Goal: Task Accomplishment & Management: Use online tool/utility

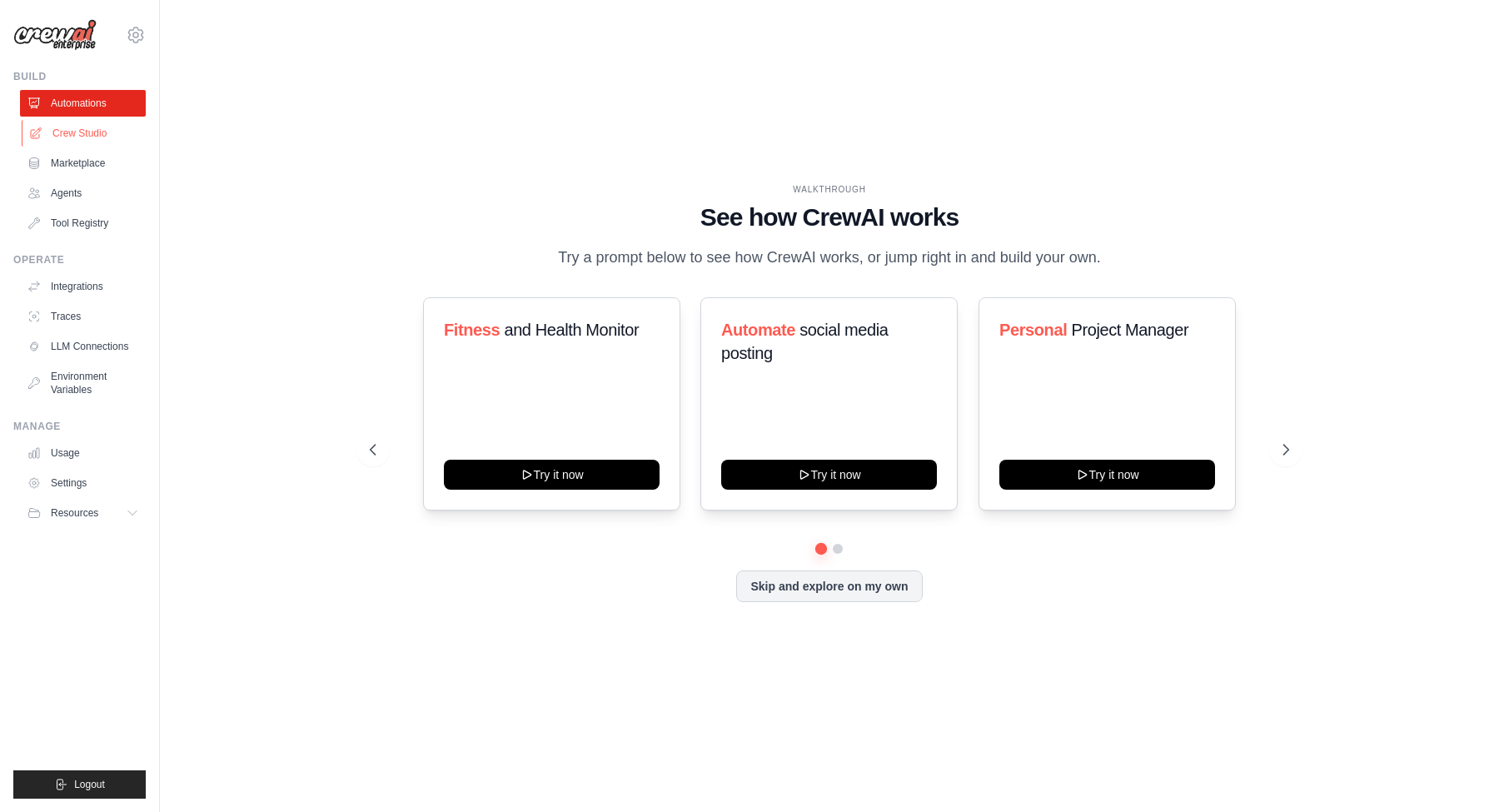
click at [76, 133] on link "Crew Studio" at bounding box center [84, 133] width 126 height 27
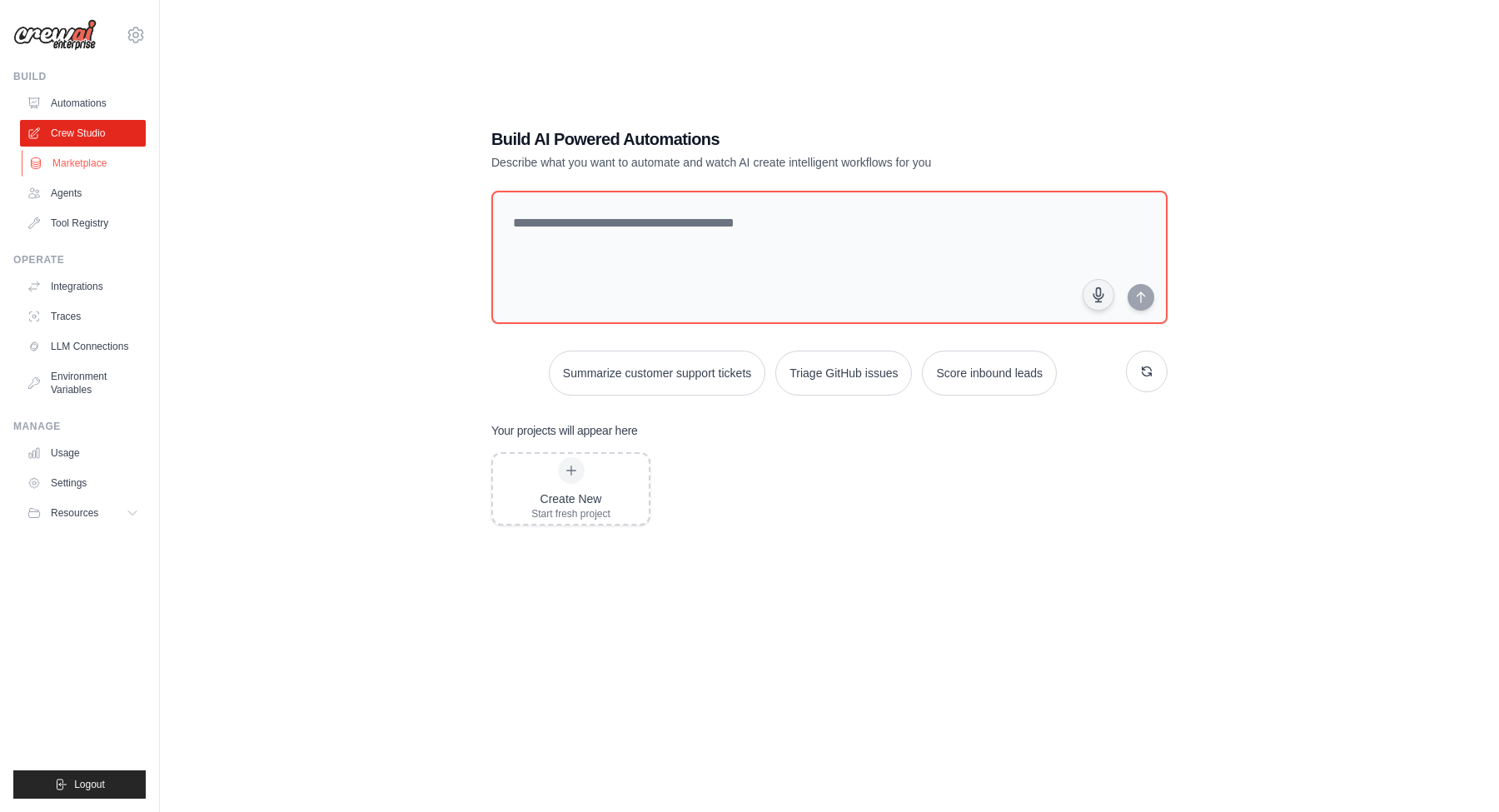
click at [100, 163] on link "Marketplace" at bounding box center [84, 164] width 126 height 27
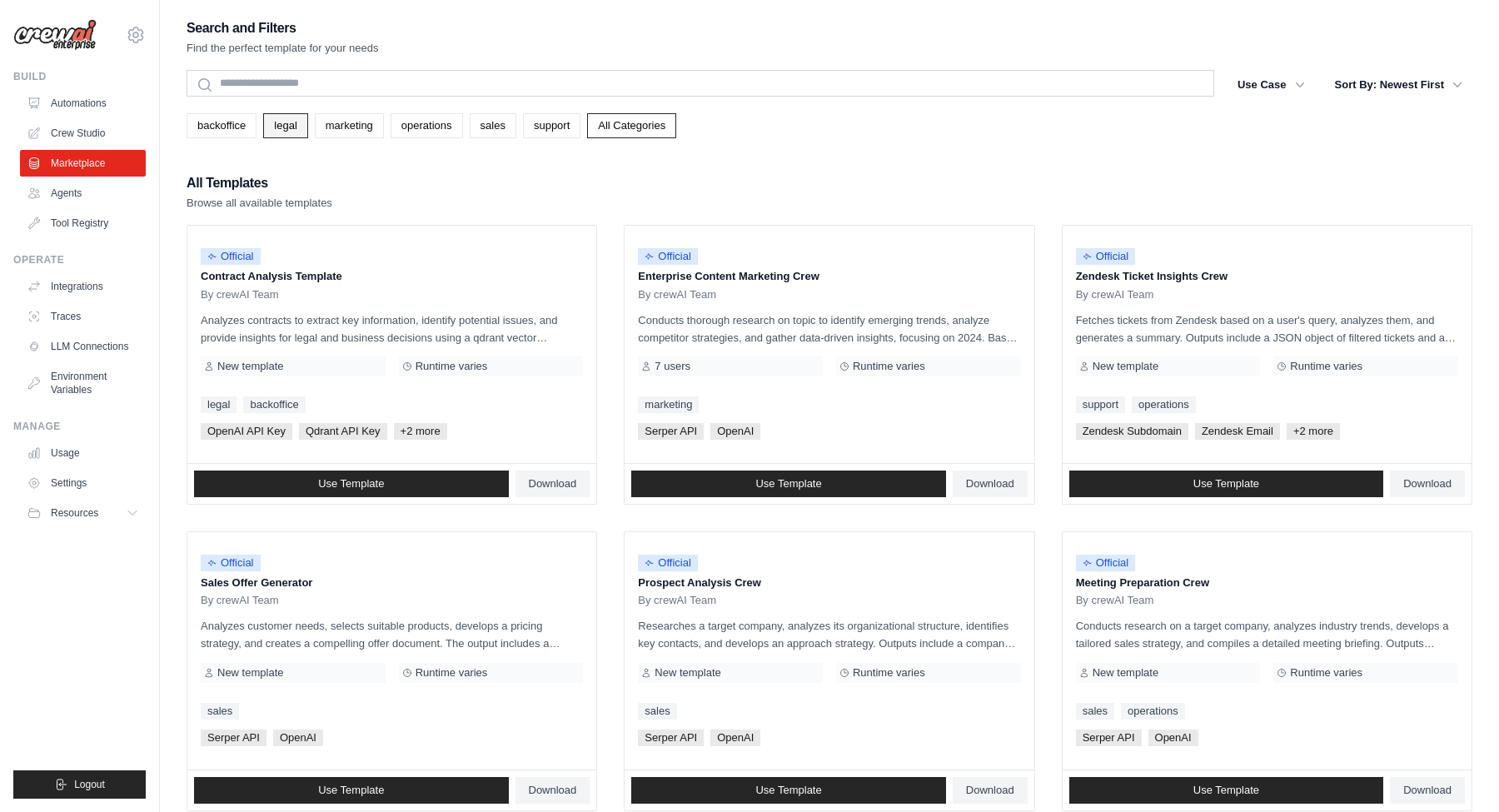
click at [292, 129] on link "legal" at bounding box center [285, 126] width 44 height 25
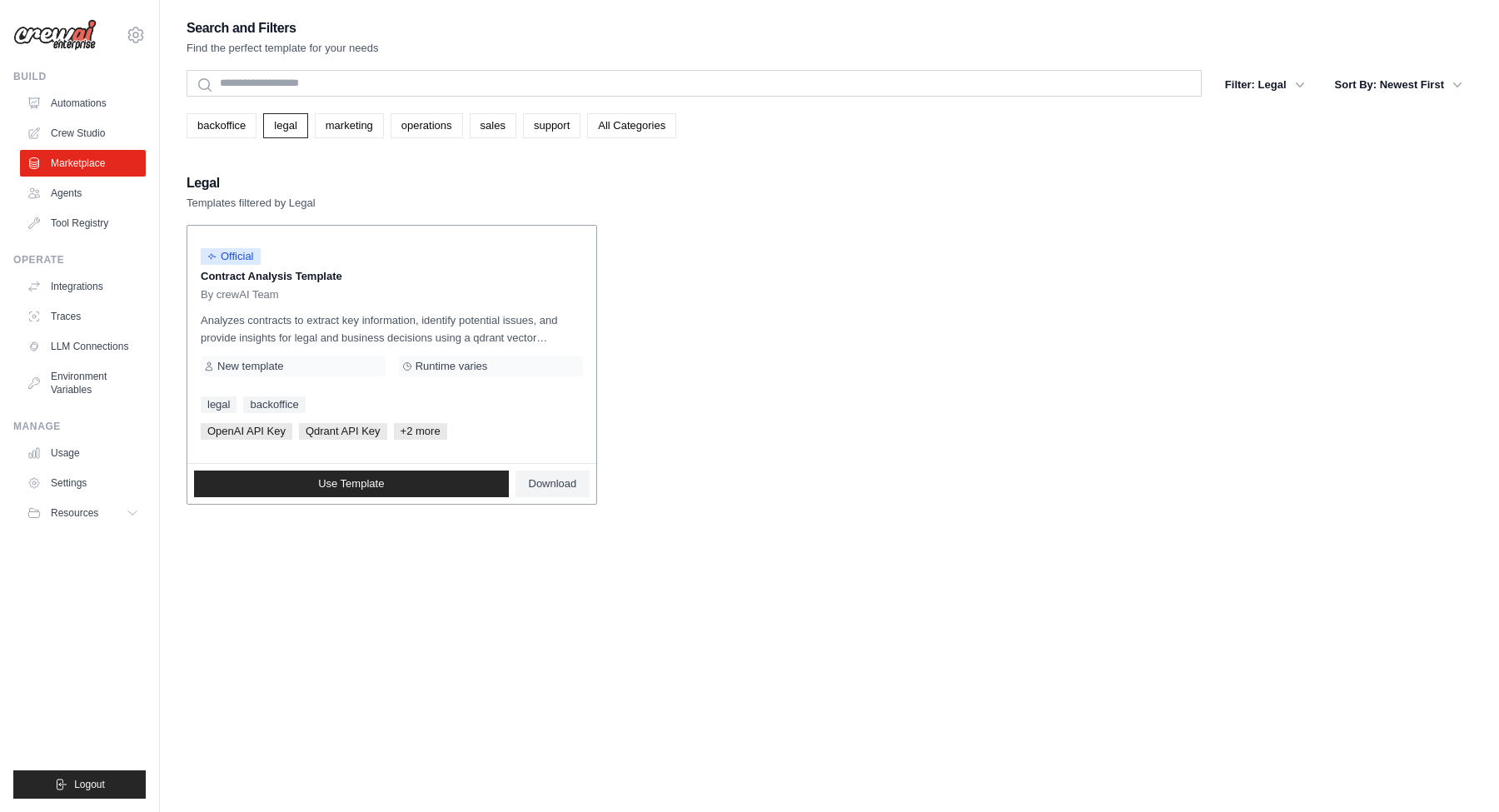
click at [350, 295] on div "By crewAI Team" at bounding box center [391, 295] width 382 height 13
click at [279, 326] on p "Analyzes contracts to extract key information, identify potential issues, and p…" at bounding box center [391, 328] width 382 height 35
click at [279, 368] on span "New template" at bounding box center [250, 366] width 66 height 13
click at [431, 370] on span "Runtime varies" at bounding box center [451, 366] width 72 height 13
click at [378, 487] on span "Use Template" at bounding box center [351, 484] width 66 height 13
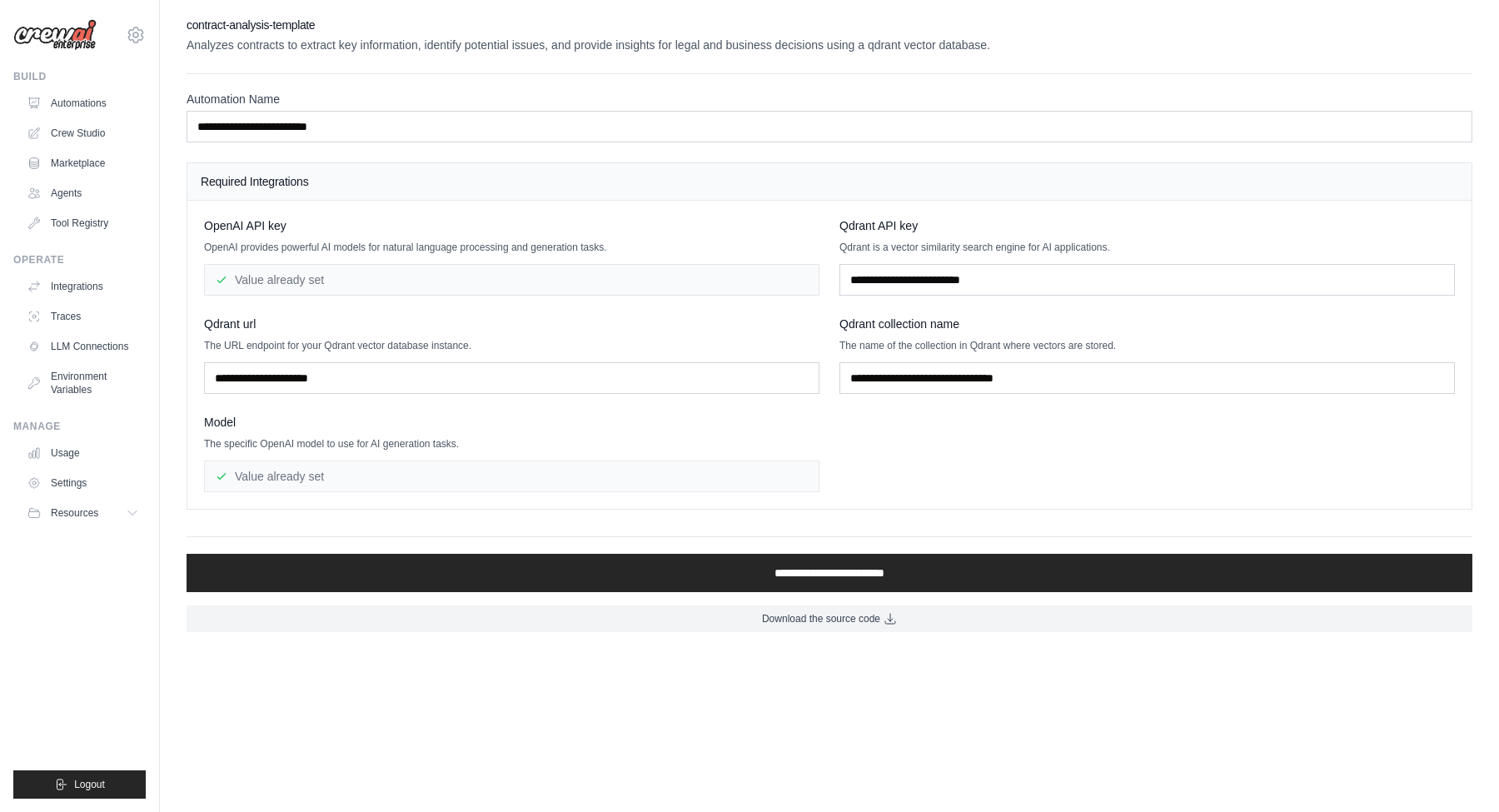
click at [333, 275] on div "Value already set" at bounding box center [512, 279] width 616 height 32
click at [83, 392] on link "Environment Variables" at bounding box center [84, 382] width 126 height 39
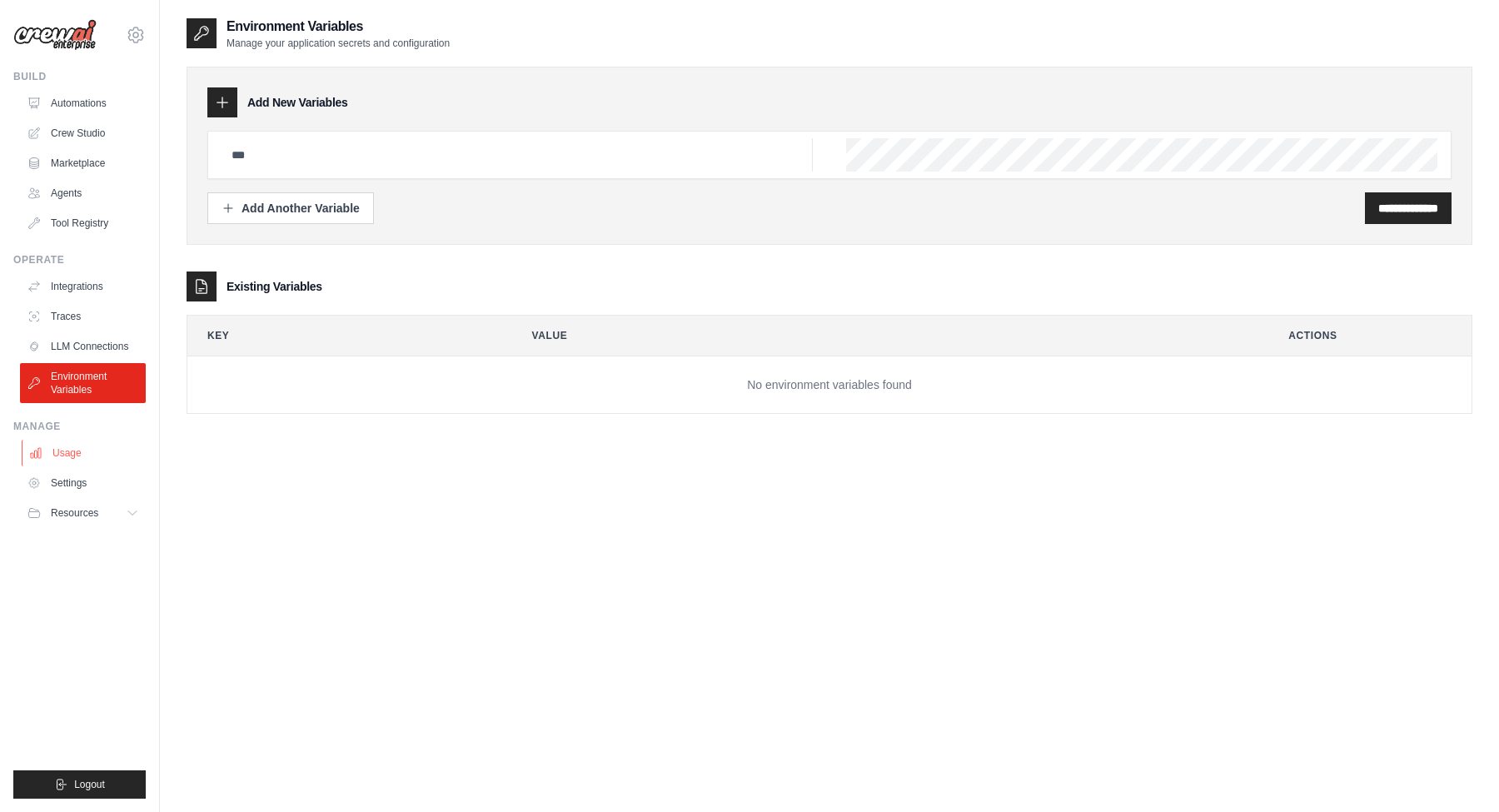
click at [71, 454] on link "Usage" at bounding box center [84, 453] width 126 height 27
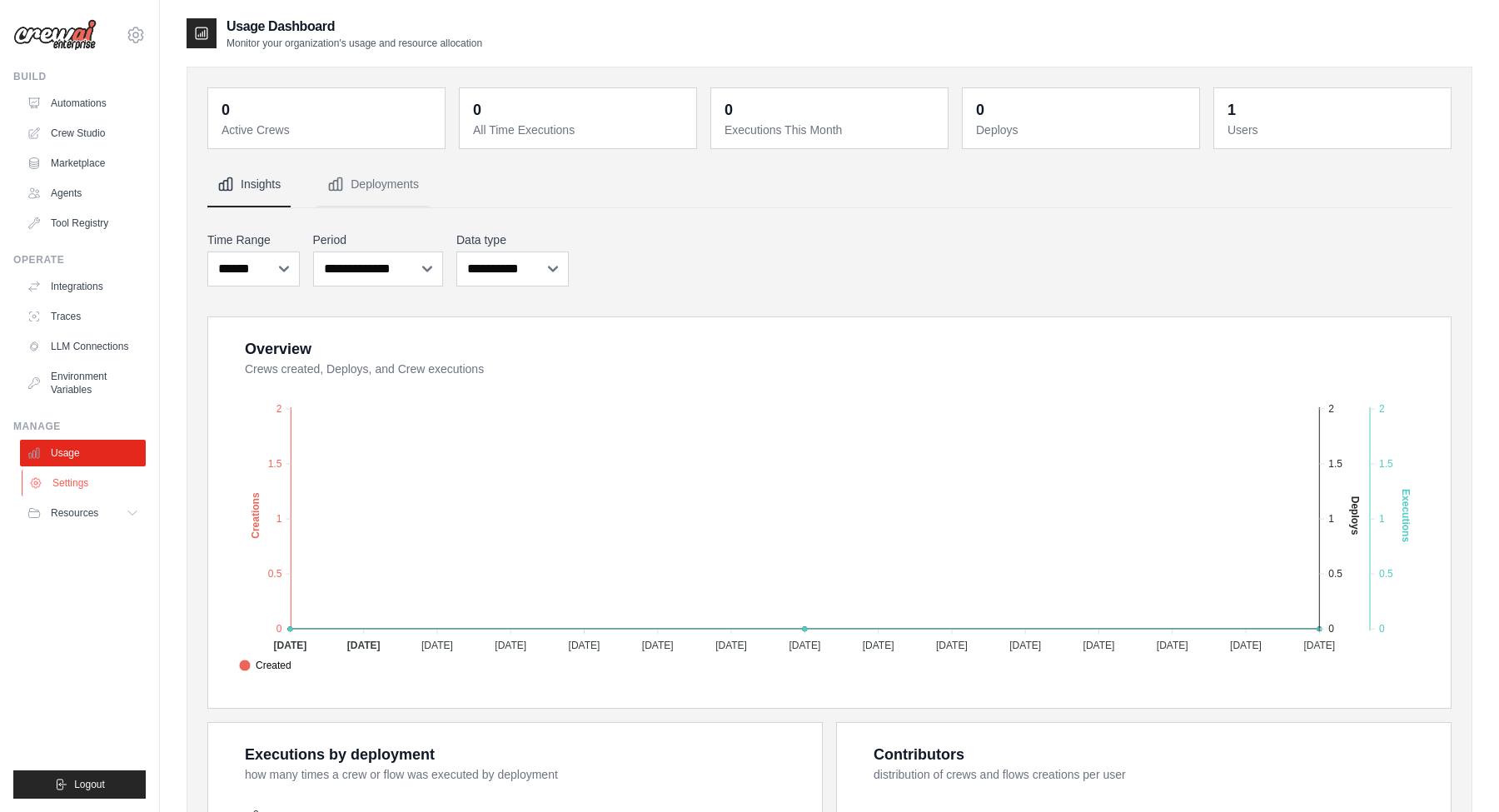
click at [66, 477] on link "Settings" at bounding box center [84, 483] width 126 height 27
